Goal: Task Accomplishment & Management: Complete application form

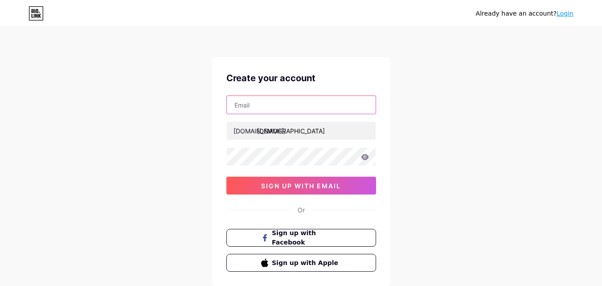
click at [286, 107] on input "text" at bounding box center [301, 105] width 149 height 18
click at [337, 108] on input "text" at bounding box center [301, 105] width 149 height 18
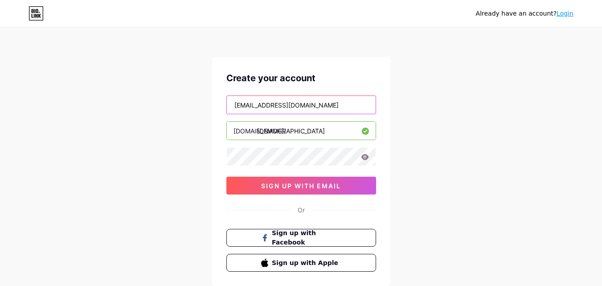
drag, startPoint x: 275, startPoint y: 107, endPoint x: 249, endPoint y: 110, distance: 26.1
click at [249, 110] on input "[EMAIL_ADDRESS][DOMAIN_NAME]" at bounding box center [301, 105] width 149 height 18
type input "[EMAIL_ADDRESS][DOMAIN_NAME]"
click at [367, 156] on icon at bounding box center [365, 157] width 8 height 6
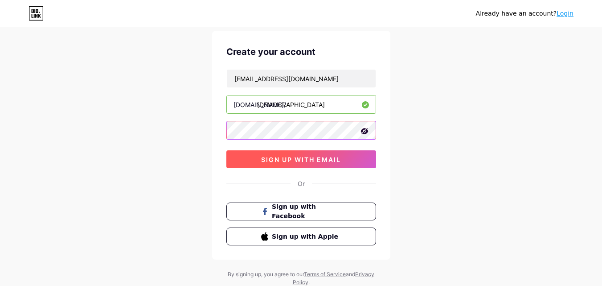
scroll to position [55, 0]
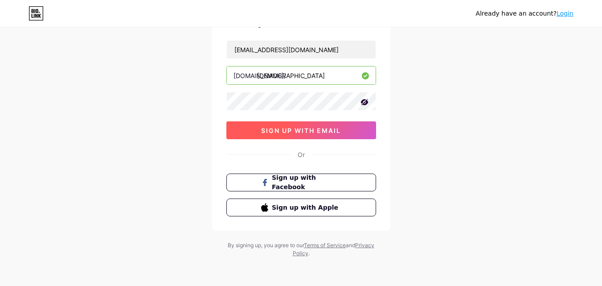
click at [302, 130] on span "sign up with email" at bounding box center [301, 131] width 80 height 8
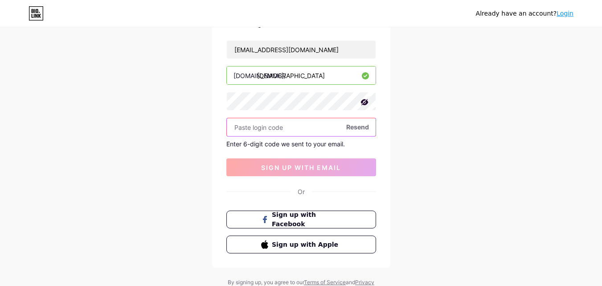
paste input "658921"
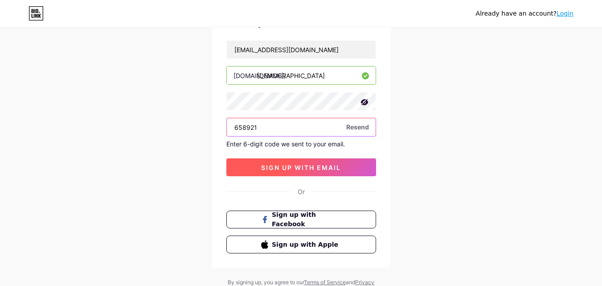
type input "658921"
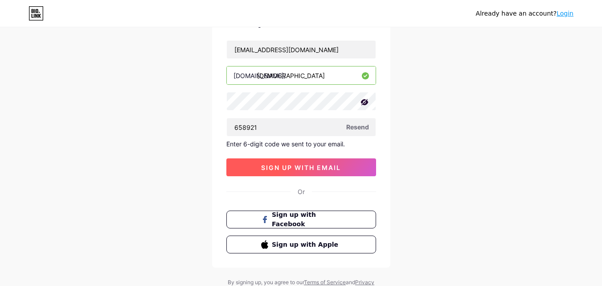
click at [280, 169] on span "sign up with email" at bounding box center [301, 168] width 80 height 8
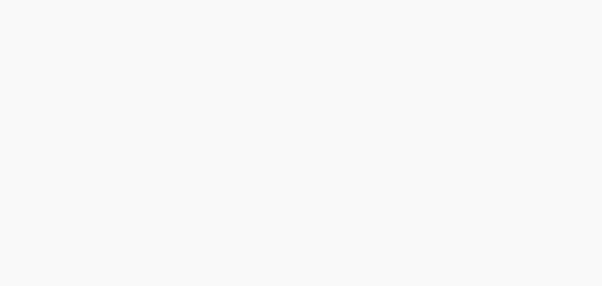
scroll to position [0, 0]
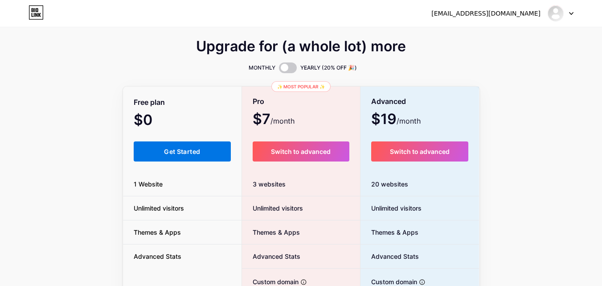
click at [171, 155] on button "Get Started" at bounding box center [183, 151] width 98 height 20
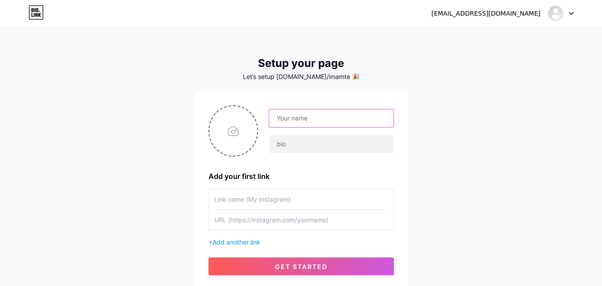
click at [311, 117] on input "text" at bounding box center [331, 118] width 124 height 18
type input "Imam Te"
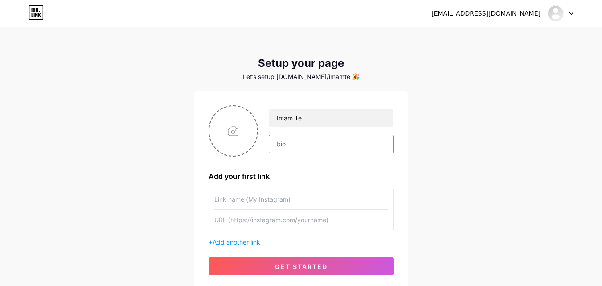
click at [305, 140] on input "text" at bounding box center [331, 144] width 124 height 18
type input "te"
click at [264, 198] on input "text" at bounding box center [301, 199] width 174 height 20
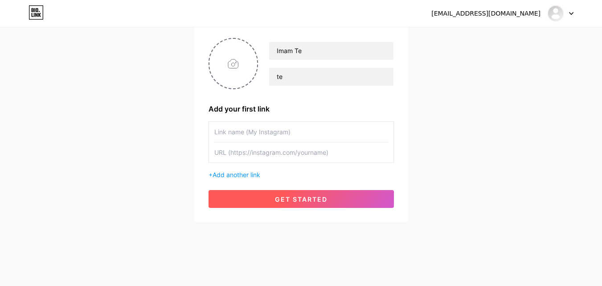
scroll to position [68, 0]
click at [290, 199] on span "get started" at bounding box center [301, 199] width 53 height 8
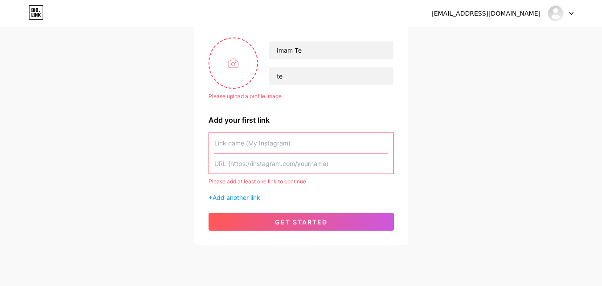
click at [268, 144] on input "text" at bounding box center [301, 143] width 174 height 20
